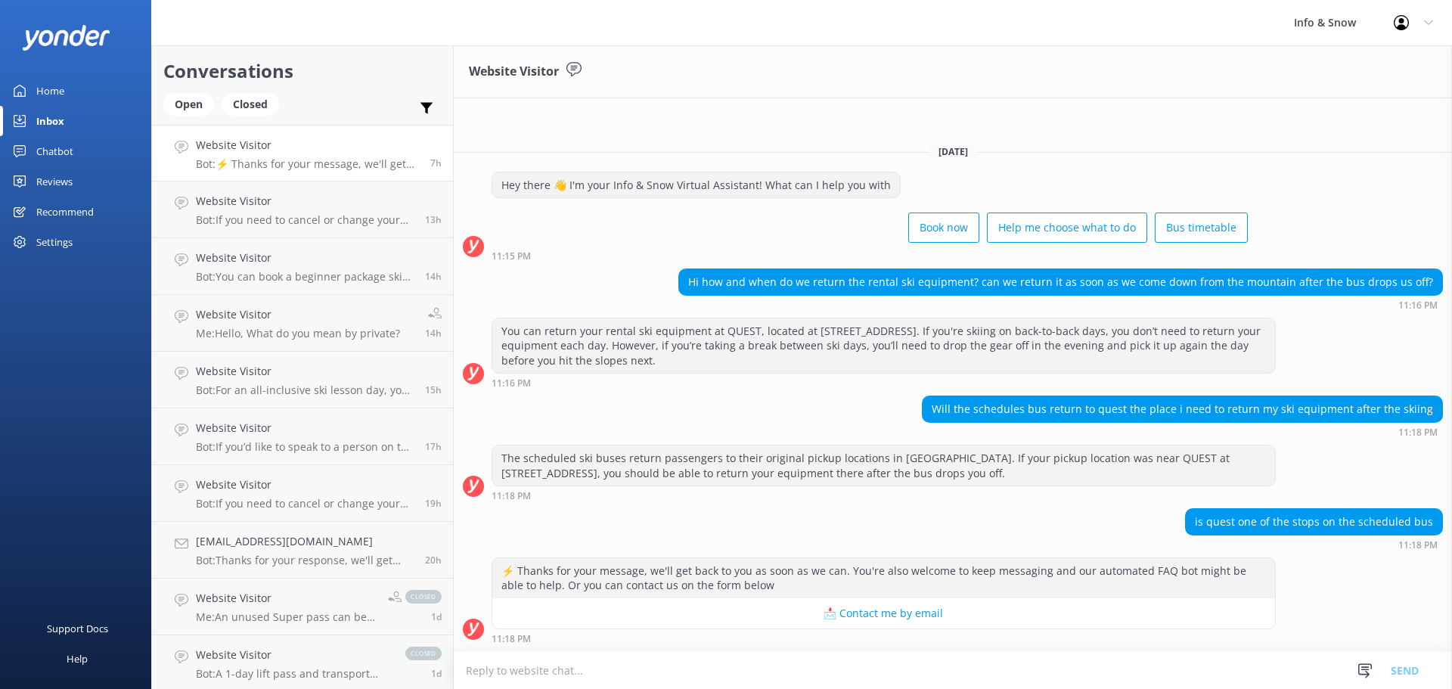
click at [1091, 672] on textarea at bounding box center [953, 670] width 998 height 37
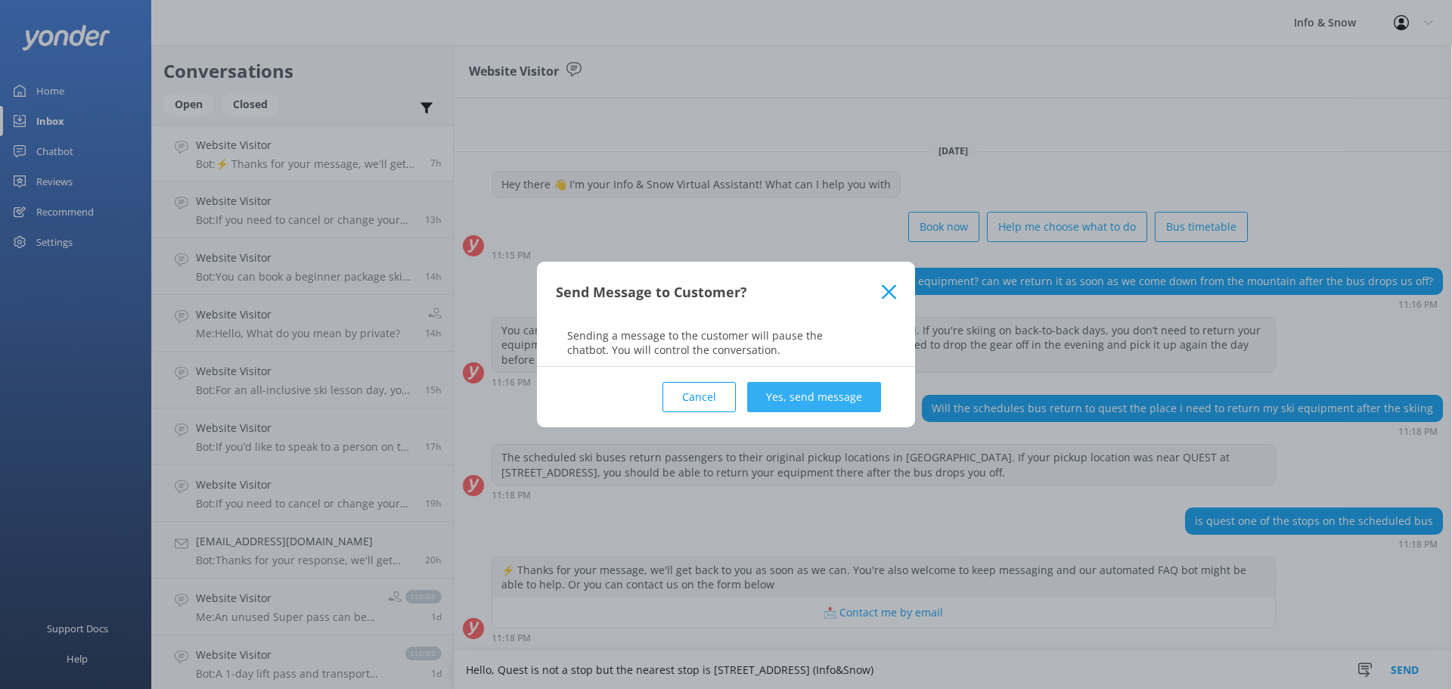
type textarea "Hello, Quest is not a stop but the nearest stop is [STREET_ADDRESS] (Info&Snow)"
click at [837, 387] on button "Yes, send message" at bounding box center [814, 397] width 134 height 30
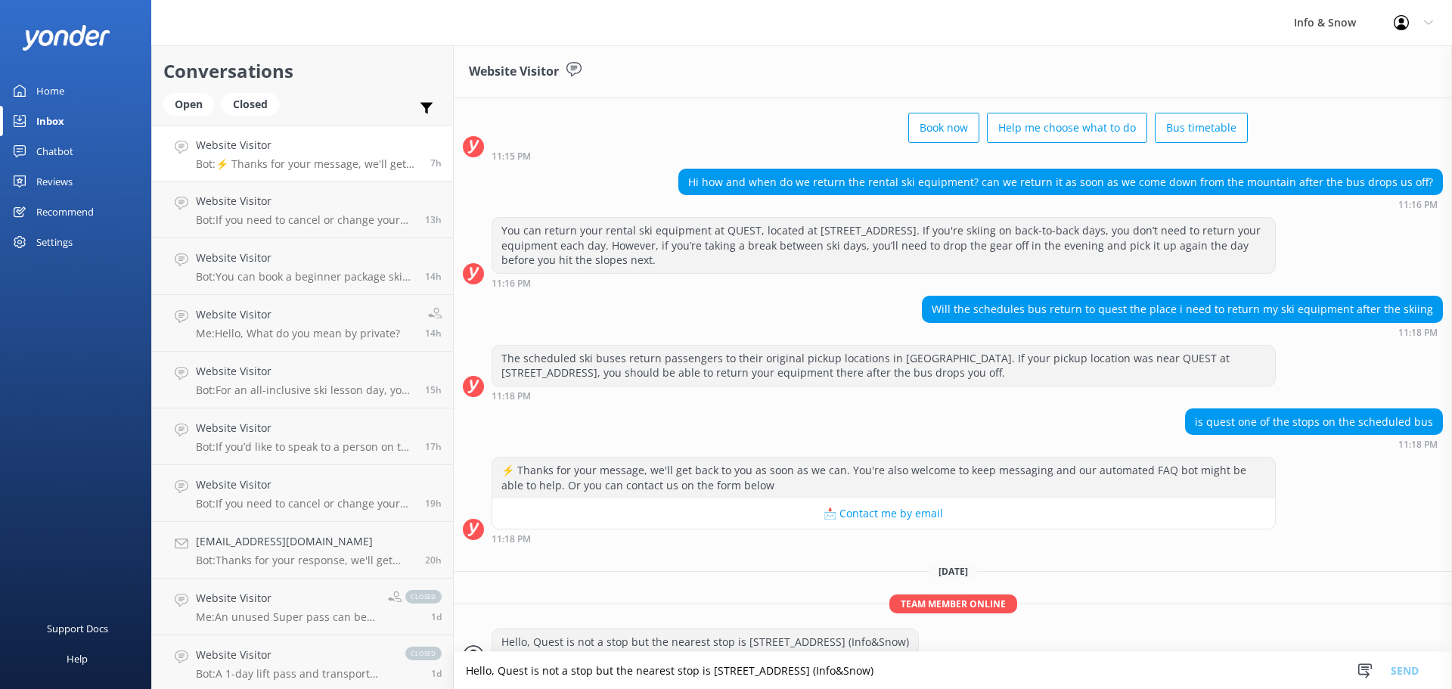
scroll to position [93, 0]
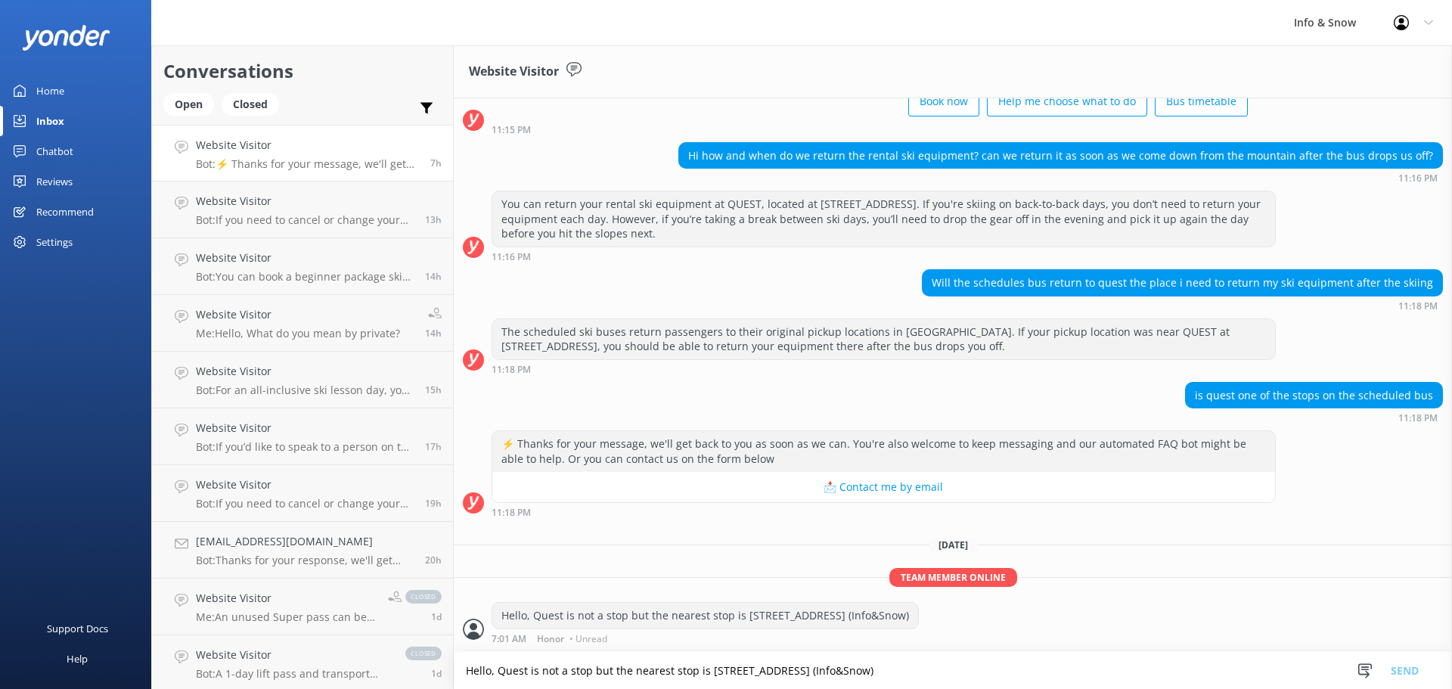
click at [316, 154] on div "Website Visitor Bot: ⚡ Thanks for your message, we'll get back to you as soon a…" at bounding box center [307, 153] width 223 height 33
click at [316, 213] on p "Bot: If you need to cancel or change your booking, please contact the team on […" at bounding box center [305, 220] width 218 height 14
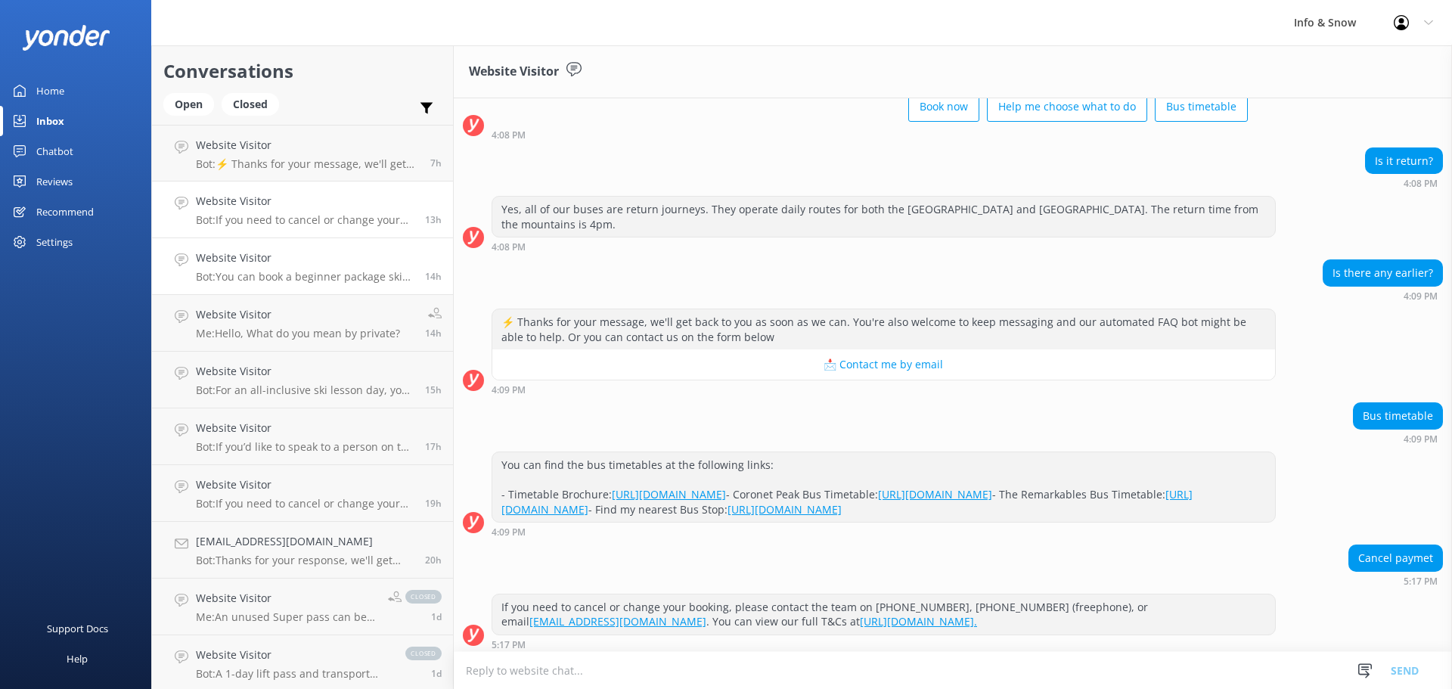
scroll to position [123, 0]
